Goal: Find specific page/section: Find specific page/section

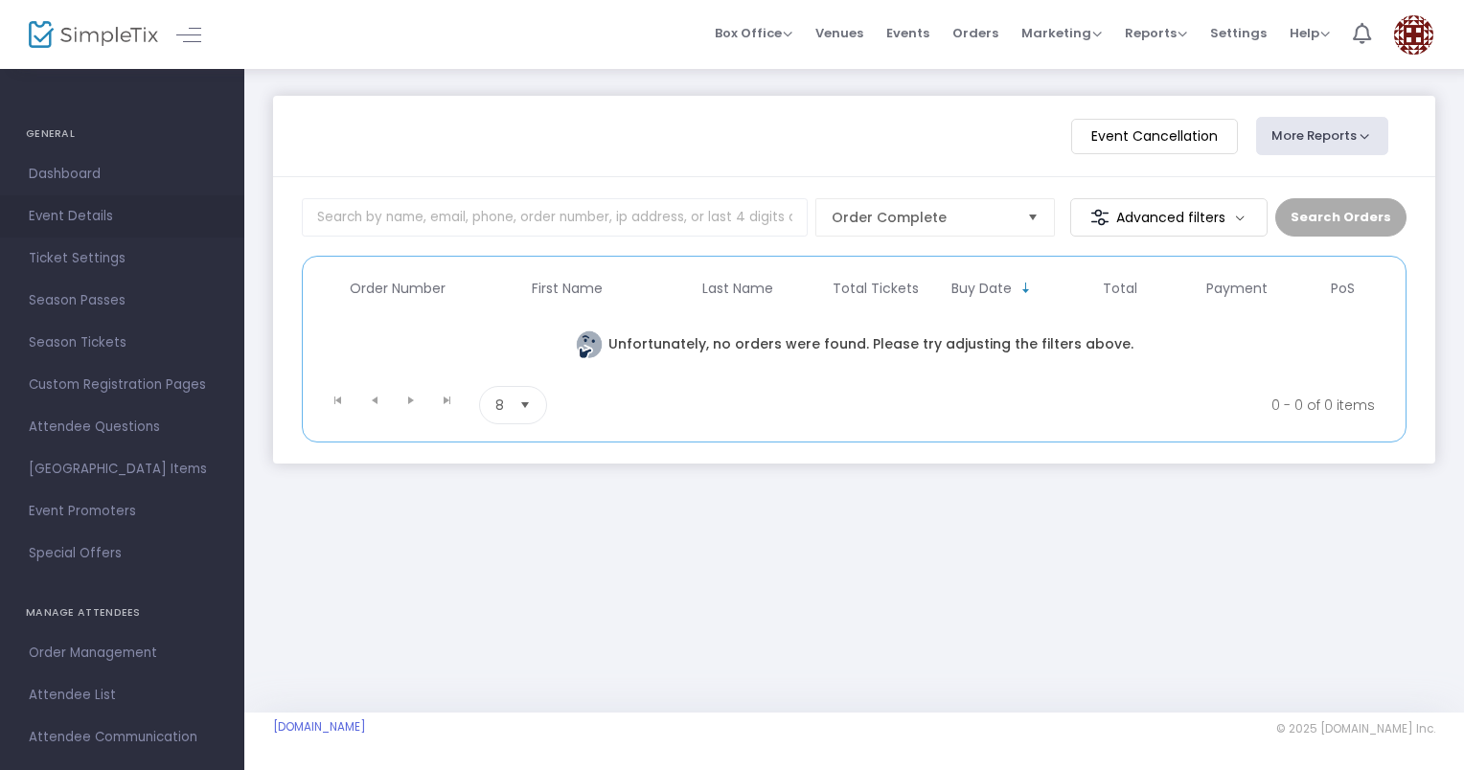
click at [80, 212] on span "Event Details" at bounding box center [122, 216] width 187 height 25
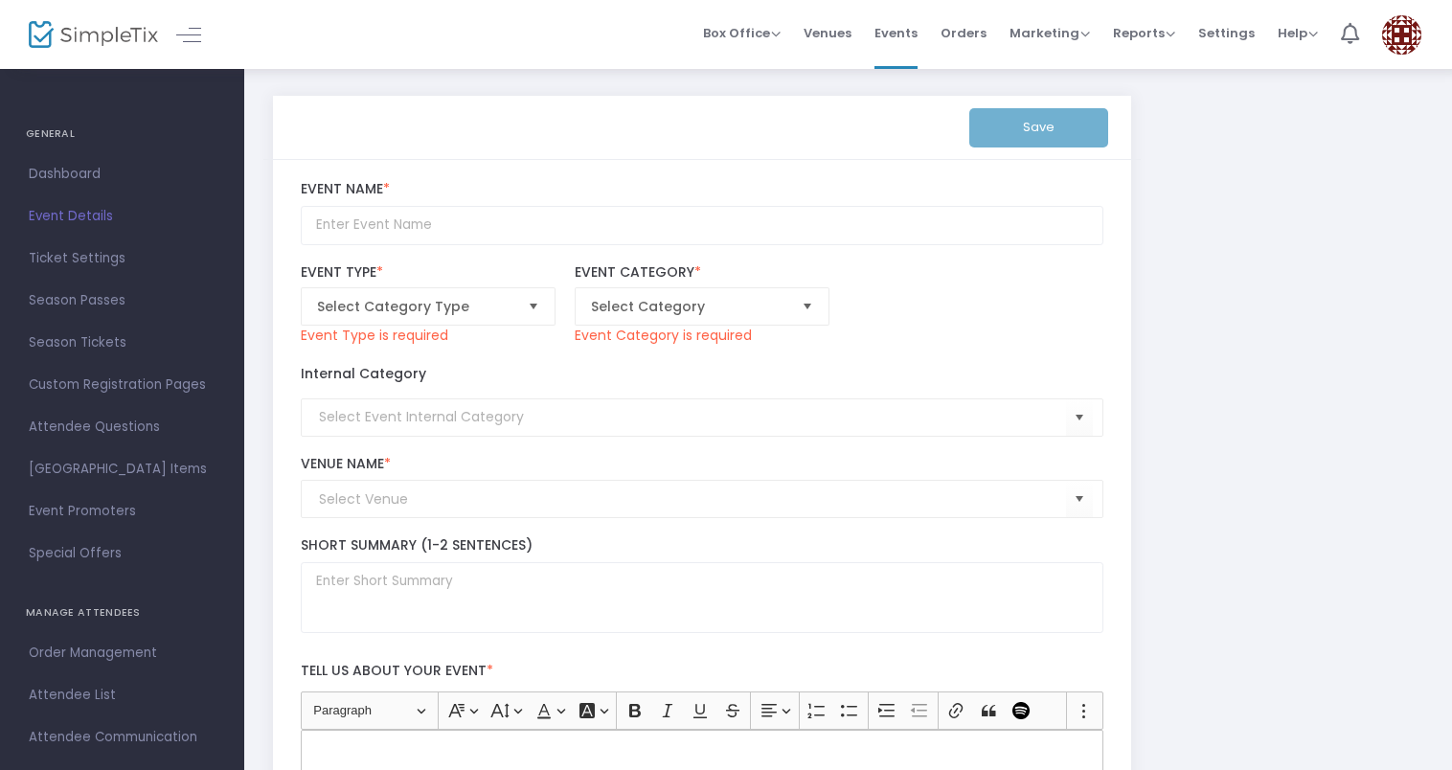
click at [1398, 34] on img at bounding box center [1401, 34] width 39 height 39
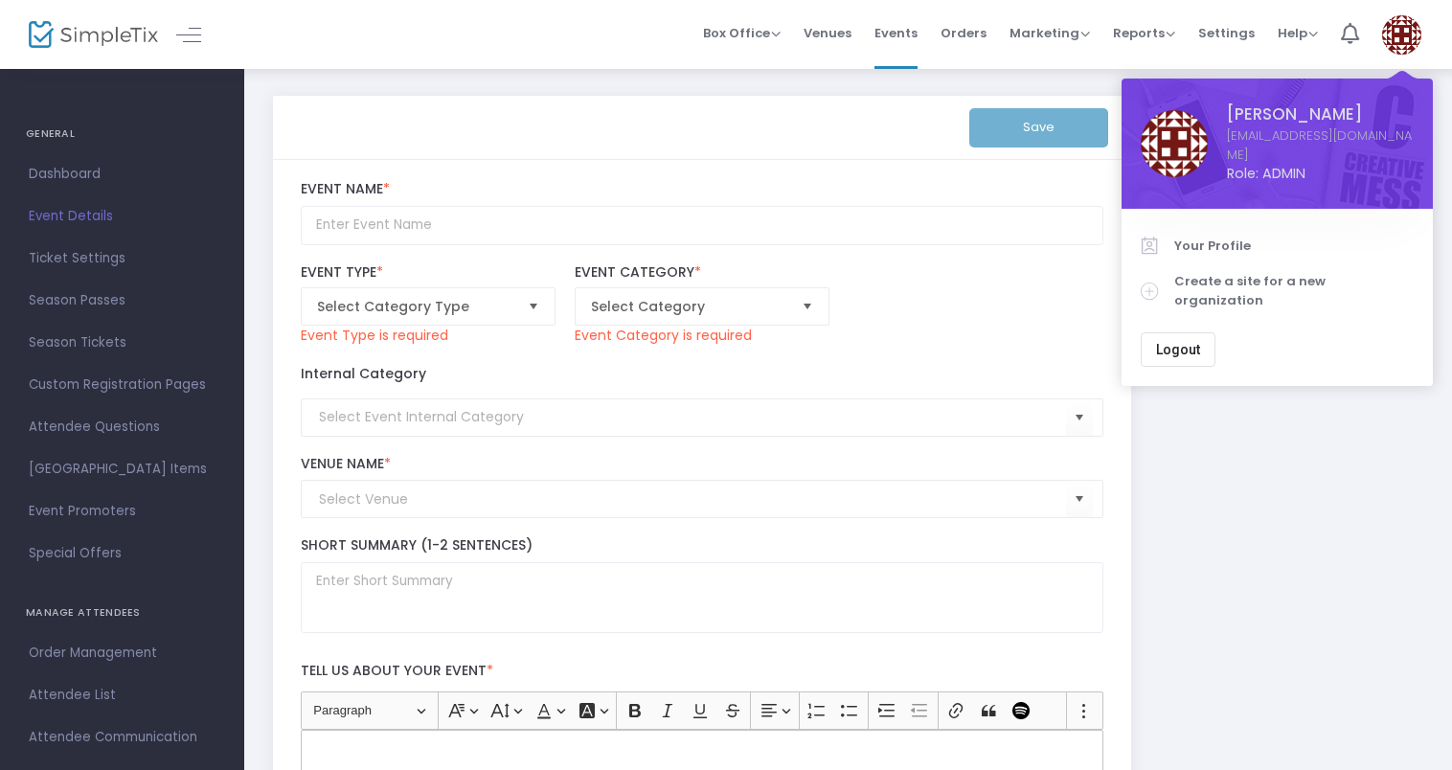
click at [1398, 34] on img at bounding box center [1401, 34] width 39 height 39
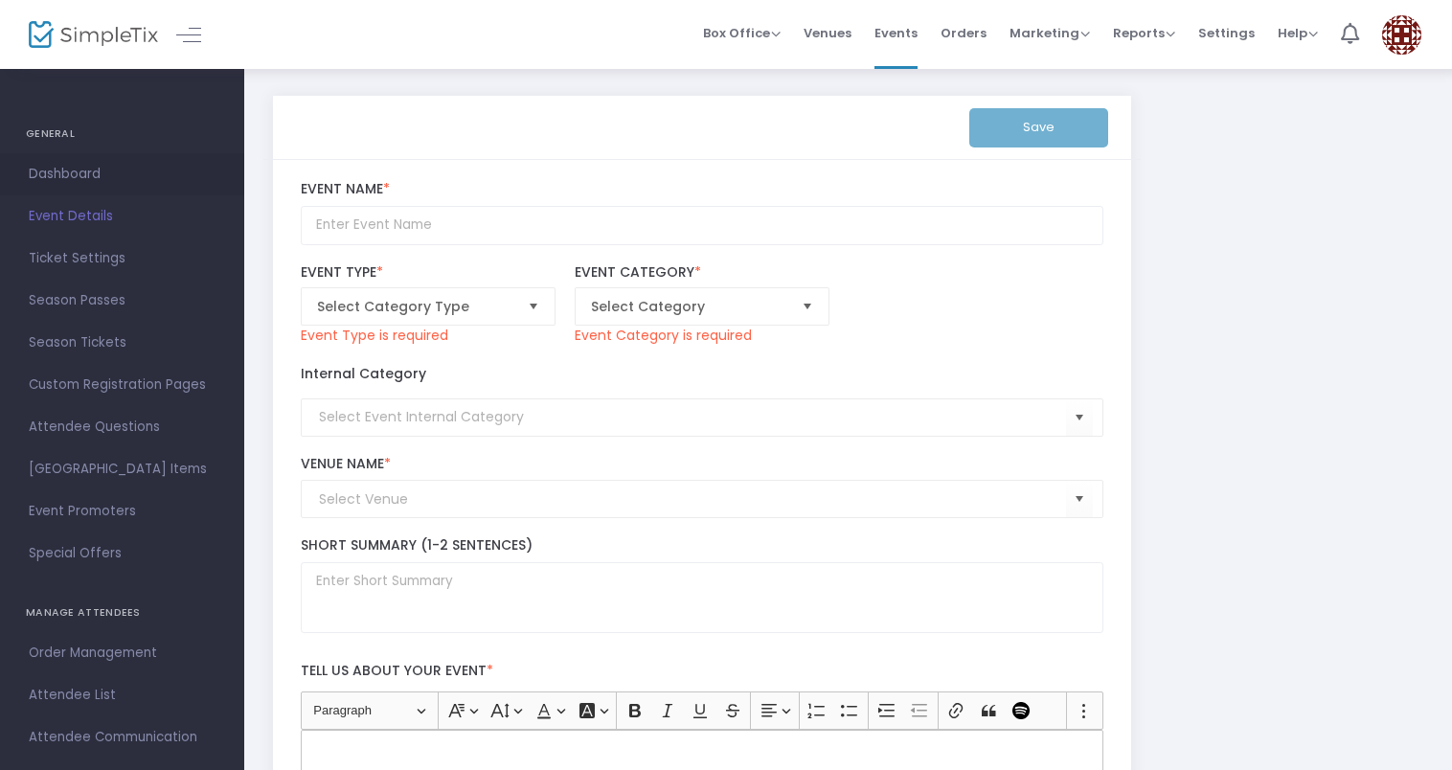
click at [84, 181] on span "Dashboard" at bounding box center [122, 174] width 187 height 25
